Goal: Transaction & Acquisition: Purchase product/service

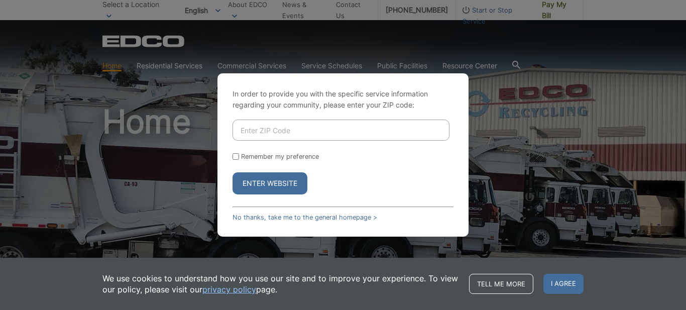
click at [306, 130] on input "Enter ZIP Code" at bounding box center [341, 130] width 217 height 21
type input "92082"
click at [237, 158] on input "Remember my preference" at bounding box center [236, 156] width 7 height 7
click at [237, 156] on input "Remember my preference" at bounding box center [236, 156] width 7 height 7
checkbox input "false"
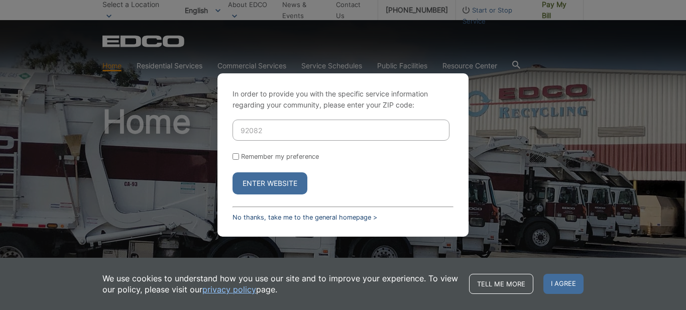
click at [289, 219] on link "No thanks, take me to the general homepage >" at bounding box center [305, 217] width 145 height 8
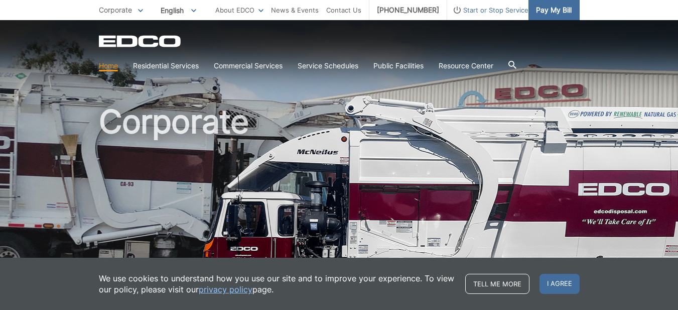
click at [554, 14] on span "Pay My Bill" at bounding box center [554, 10] width 36 height 11
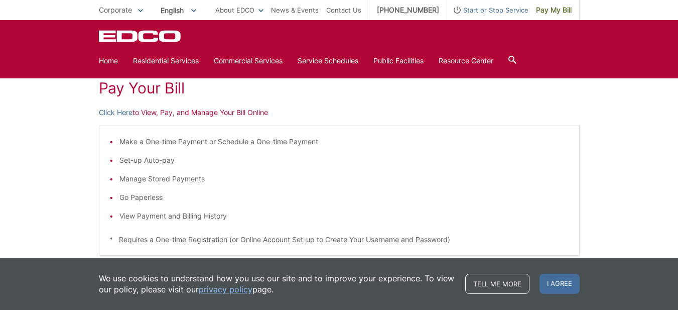
scroll to position [100, 0]
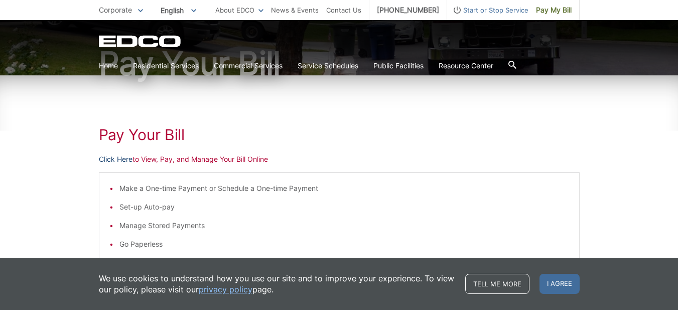
click at [111, 158] on link "Click Here" at bounding box center [116, 159] width 34 height 11
